Goal: Browse casually

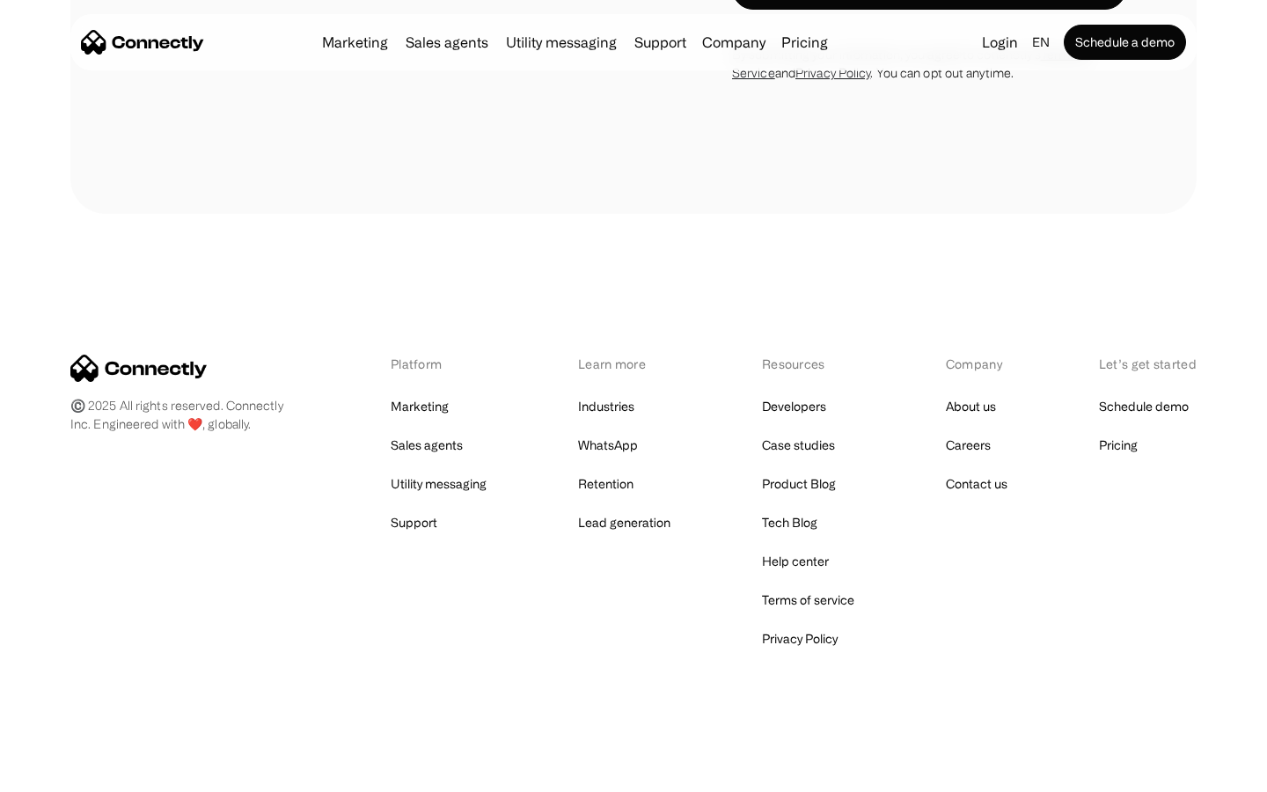
scroll to position [710, 0]
